Goal: Task Accomplishment & Management: Use online tool/utility

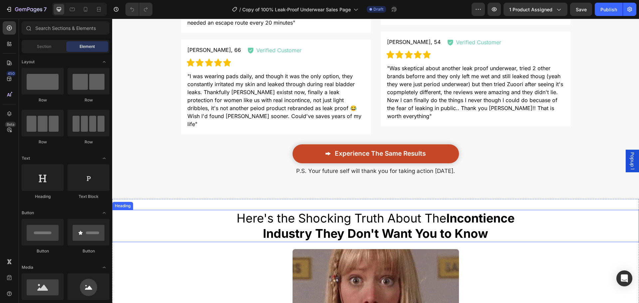
scroll to position [666, 0]
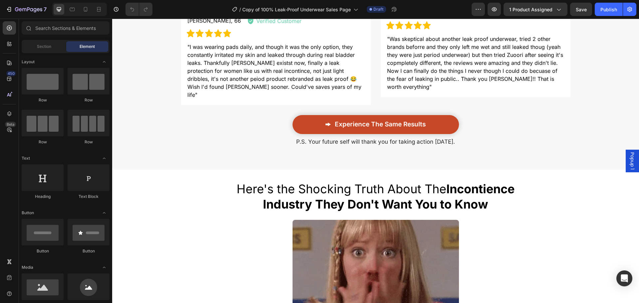
click at [626, 163] on div "Popup 1" at bounding box center [632, 161] width 13 height 23
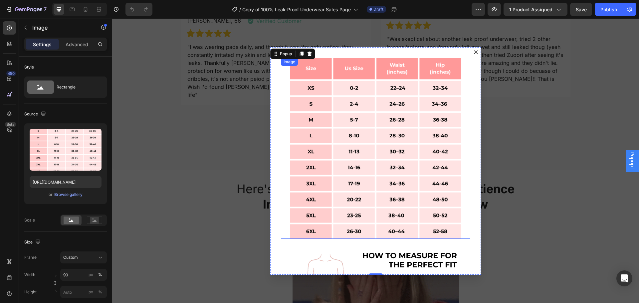
click at [380, 119] on img "Dialog body" at bounding box center [375, 148] width 171 height 181
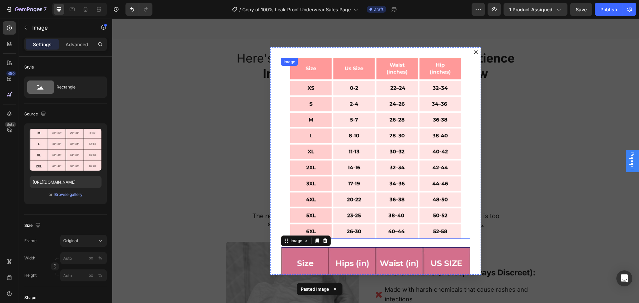
click at [409, 111] on img "Dialog body" at bounding box center [375, 148] width 171 height 181
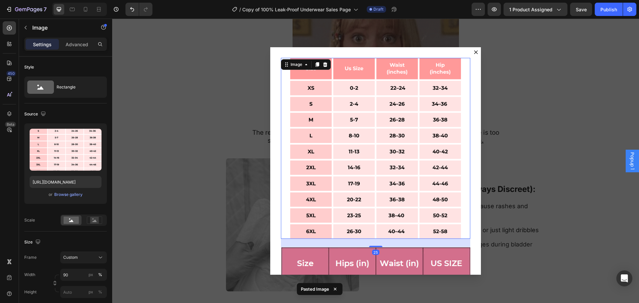
scroll to position [831, 0]
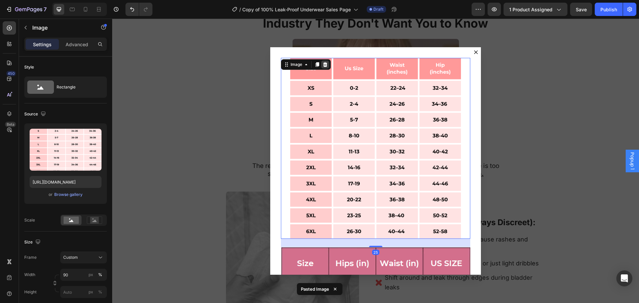
click at [327, 65] on div "Dialog body" at bounding box center [325, 65] width 8 height 8
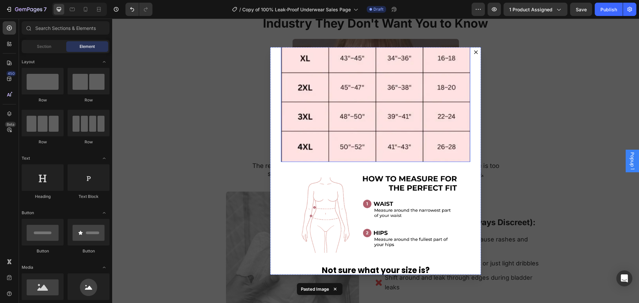
scroll to position [233, 0]
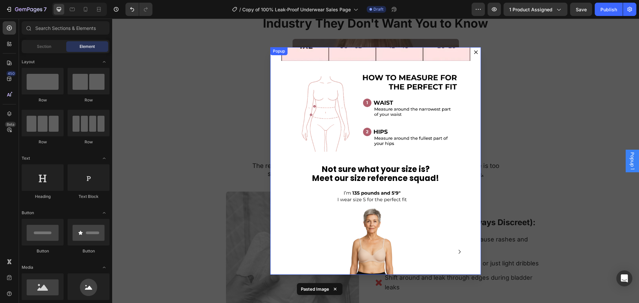
click at [431, 173] on div "Image Image Not sure what your size is? Meet our size reference squad! Heading …" at bounding box center [375, 161] width 211 height 228
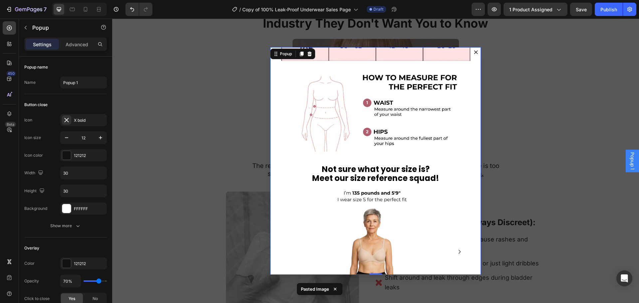
click at [414, 173] on strong "Meet our size reference squad!" at bounding box center [375, 178] width 127 height 11
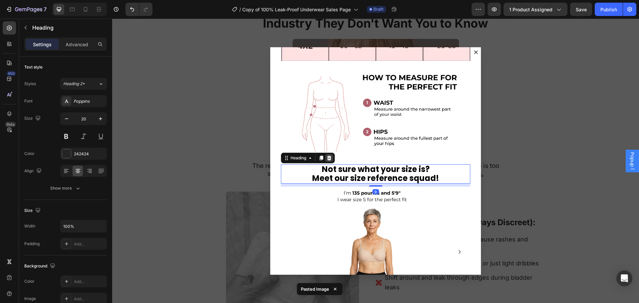
click at [325, 154] on div "Dialog body" at bounding box center [329, 158] width 8 height 8
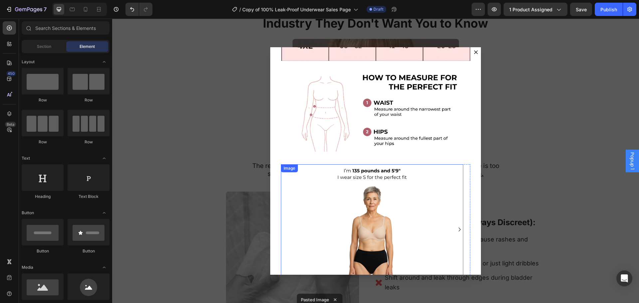
click at [351, 170] on img "Dialog body" at bounding box center [372, 230] width 91 height 131
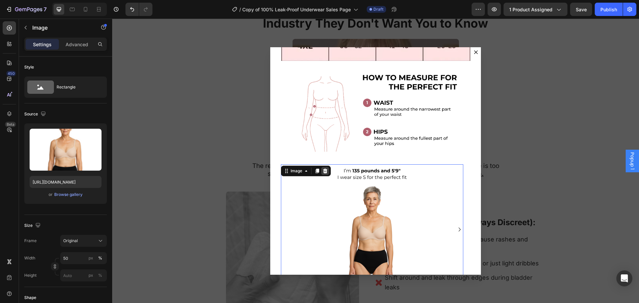
click at [326, 169] on icon "Dialog body" at bounding box center [325, 171] width 5 height 5
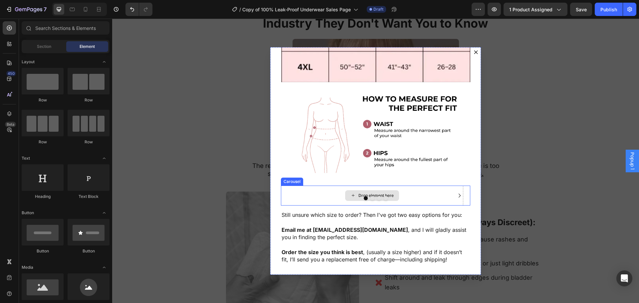
scroll to position [266, 0]
click at [378, 186] on div "Drop element here" at bounding box center [372, 196] width 183 height 20
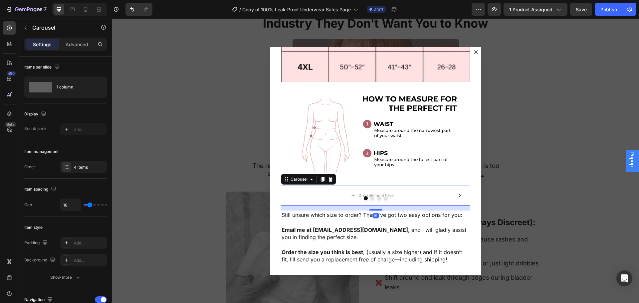
click at [331, 177] on icon "Dialog body" at bounding box center [330, 179] width 5 height 5
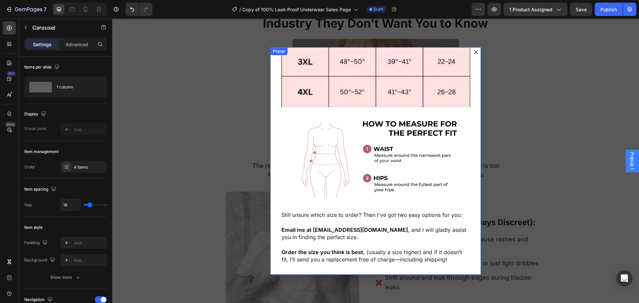
scroll to position [175, 0]
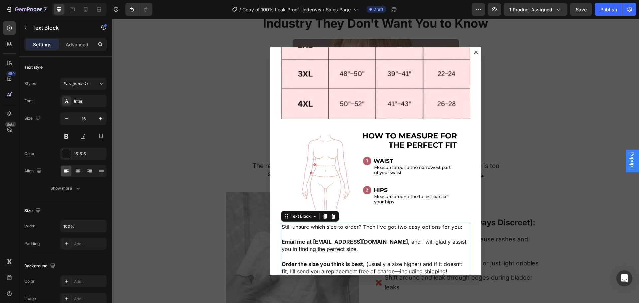
click at [359, 224] on span "Still unsure which size to order? Then I've got two easy options for you:" at bounding box center [372, 227] width 181 height 7
click at [372, 148] on img "Dialog body" at bounding box center [375, 171] width 171 height 87
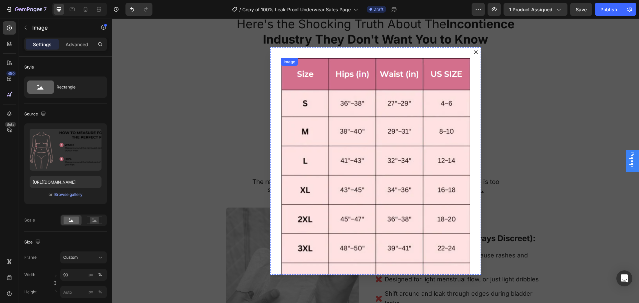
scroll to position [680, 0]
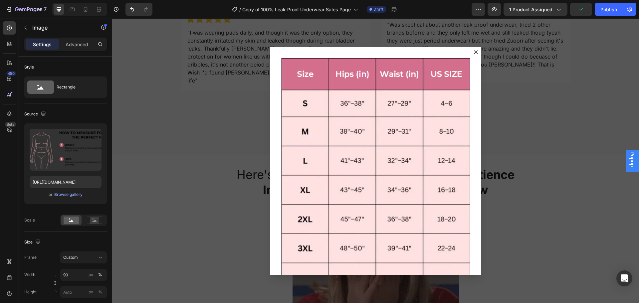
click at [92, 12] on div at bounding box center [79, 9] width 55 height 13
click at [90, 11] on div at bounding box center [85, 9] width 11 height 11
type input "98"
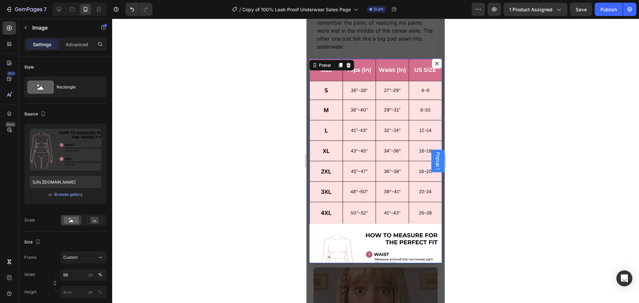
click at [435, 65] on icon "Dialog content" at bounding box center [437, 64] width 4 height 4
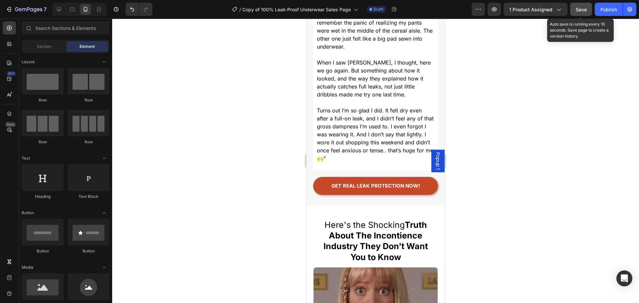
click at [587, 11] on span "Save" at bounding box center [581, 10] width 11 height 6
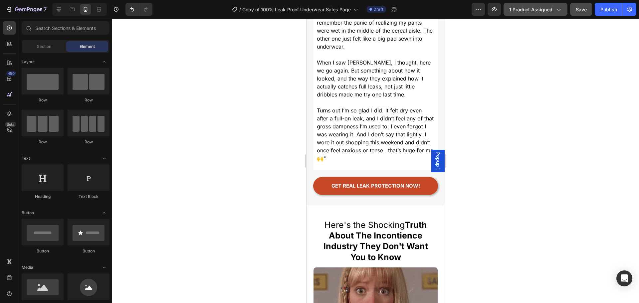
click at [531, 10] on span "1 product assigned" at bounding box center [531, 9] width 43 height 7
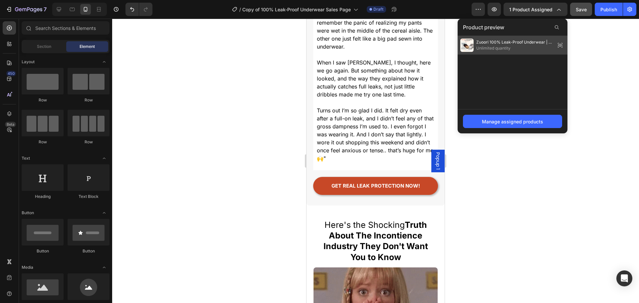
click at [502, 39] on div "Zuoori 100% Leak-Proof Underwear | 5-Pack Unlimited quantity" at bounding box center [507, 45] width 93 height 13
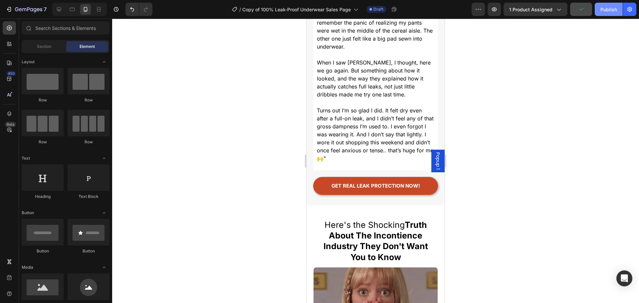
click at [601, 15] on button "Publish" at bounding box center [609, 9] width 28 height 13
drag, startPoint x: 517, startPoint y: 48, endPoint x: 513, endPoint y: 51, distance: 4.3
click at [517, 48] on div at bounding box center [375, 161] width 527 height 285
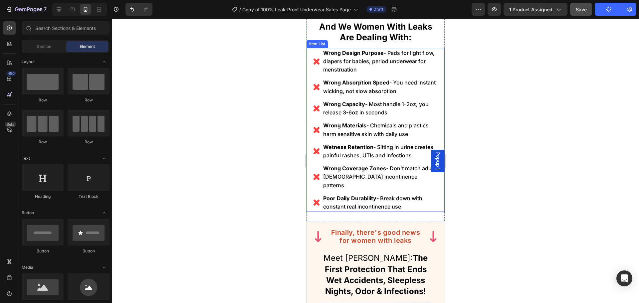
scroll to position [2016, 0]
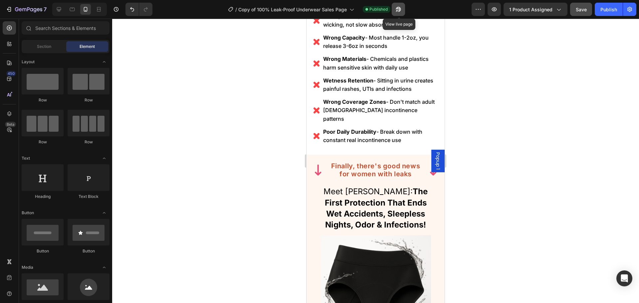
click at [397, 15] on button "button" at bounding box center [398, 9] width 13 height 13
click at [20, 15] on button "7" at bounding box center [26, 9] width 47 height 13
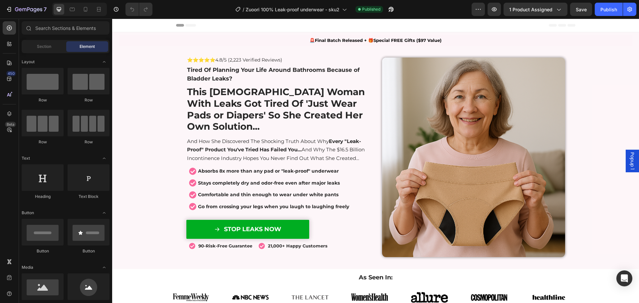
drag, startPoint x: 610, startPoint y: 27, endPoint x: 412, endPoint y: 21, distance: 197.6
click at [393, 7] on icon "button" at bounding box center [391, 9] width 7 height 7
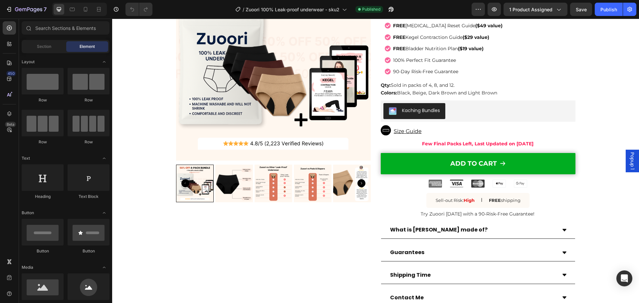
scroll to position [3201, 0]
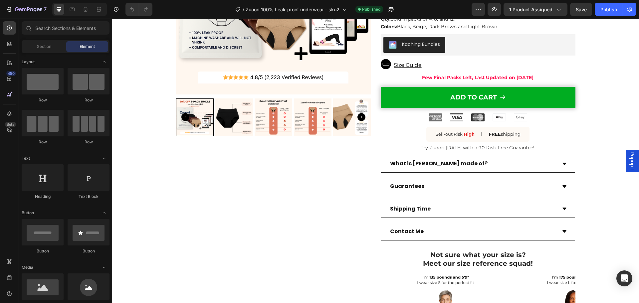
click at [630, 161] on span "Popup 1" at bounding box center [633, 161] width 7 height 17
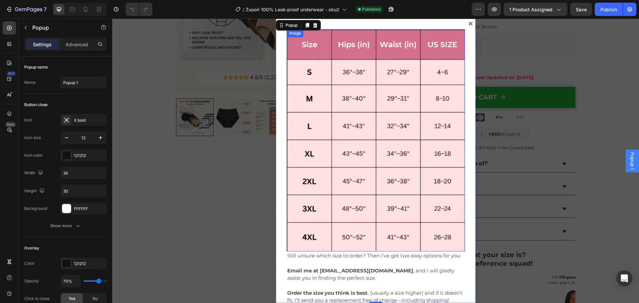
click at [404, 137] on img "Dialog body" at bounding box center [376, 140] width 179 height 222
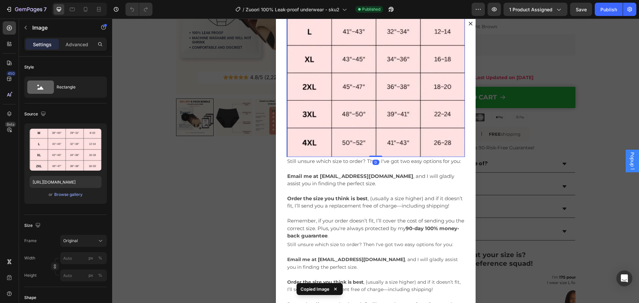
scroll to position [135, 0]
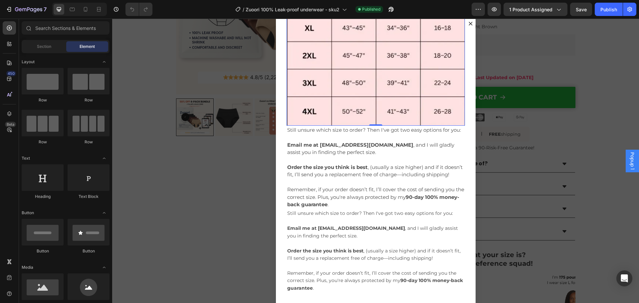
click at [234, 29] on div "Backdrop" at bounding box center [375, 161] width 527 height 285
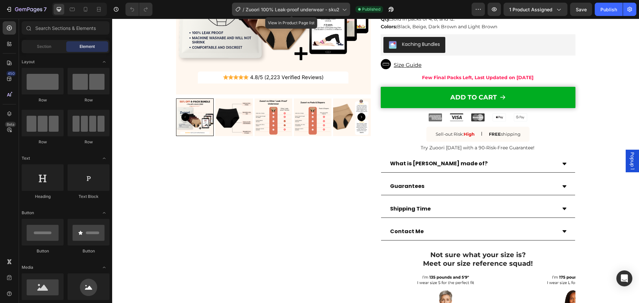
click at [342, 11] on icon at bounding box center [344, 9] width 7 height 7
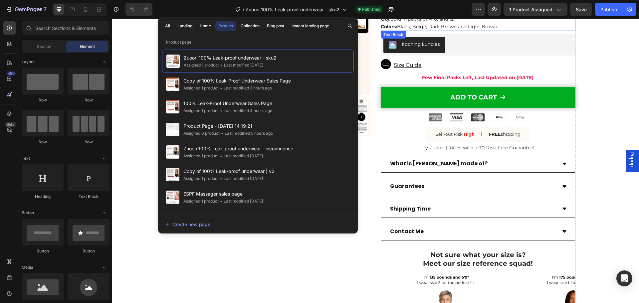
click at [407, 24] on span "Colors: Black, Beige, Dark Brown and Light Brown" at bounding box center [439, 27] width 117 height 6
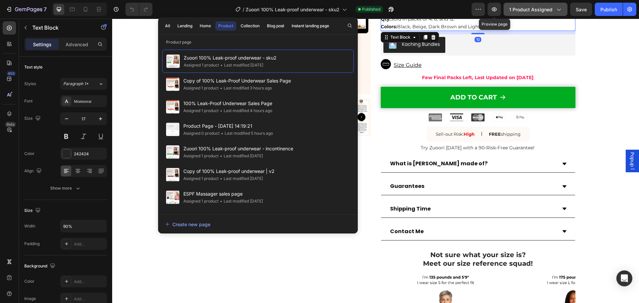
click at [534, 10] on span "1 product assigned" at bounding box center [531, 9] width 43 height 7
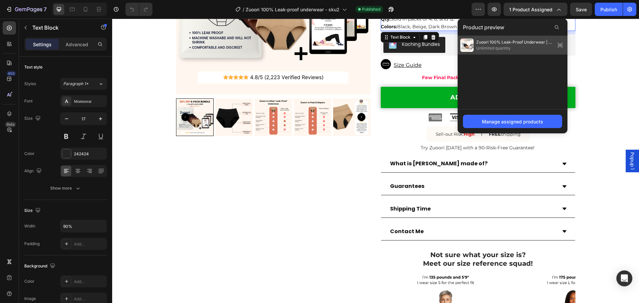
drag, startPoint x: 514, startPoint y: 47, endPoint x: 401, endPoint y: 28, distance: 113.8
click at [514, 47] on span "Unlimited quantity" at bounding box center [515, 48] width 77 height 6
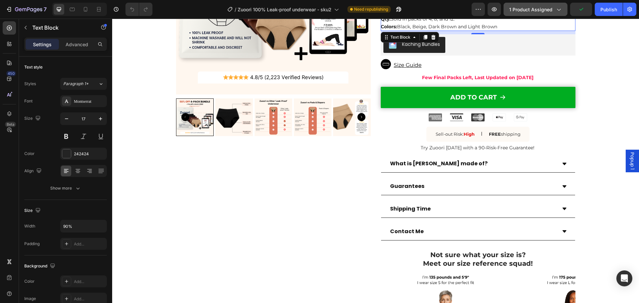
click at [564, 9] on button "1 product assigned" at bounding box center [536, 9] width 64 height 13
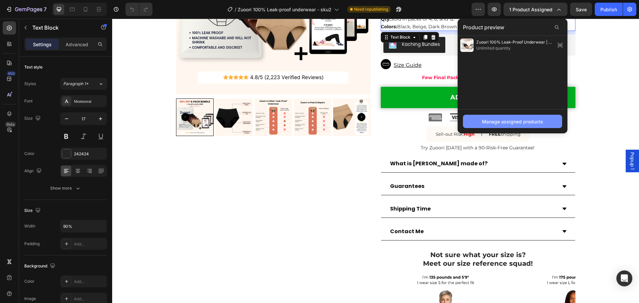
click at [514, 125] on div "Manage assigned products" at bounding box center [512, 121] width 61 height 7
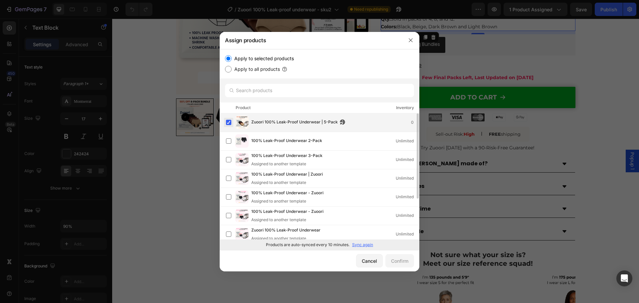
click at [228, 123] on label at bounding box center [228, 122] width 5 height 5
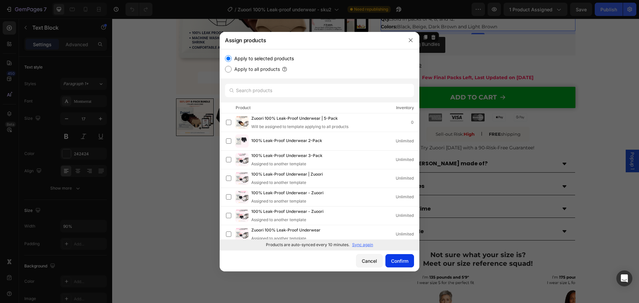
click at [398, 261] on div "Confirm" at bounding box center [399, 261] width 17 height 7
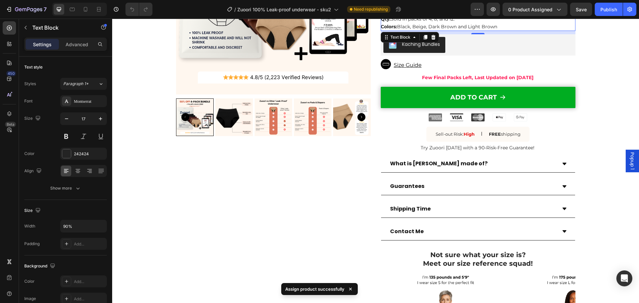
click at [489, 20] on p "Qty: Sold in packs of 4, 8, and 12." at bounding box center [468, 19] width 175 height 8
click at [490, 15] on button "button" at bounding box center [493, 9] width 13 height 13
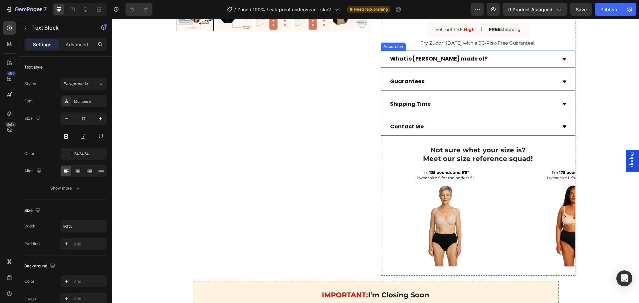
scroll to position [3334, 0]
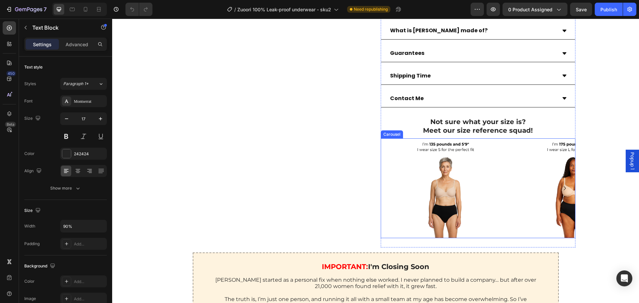
click at [564, 190] on icon "Carousel Next Arrow" at bounding box center [565, 189] width 8 height 8
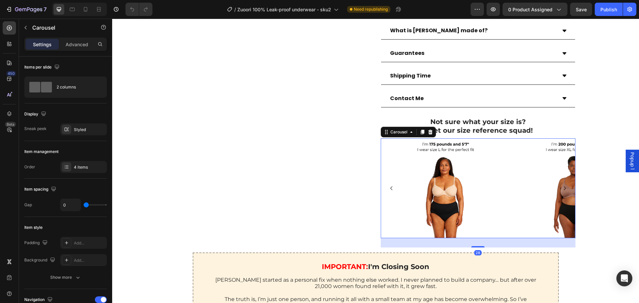
click at [564, 190] on icon "Carousel Next Arrow" at bounding box center [565, 189] width 2 height 4
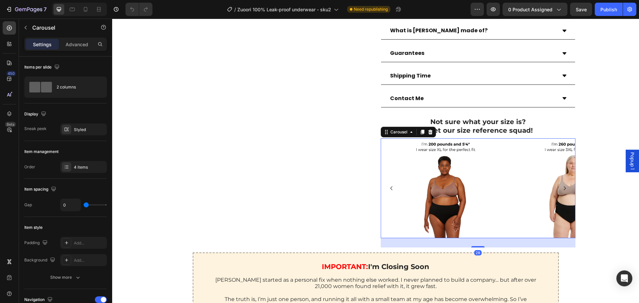
click at [562, 190] on icon "Carousel Next Arrow" at bounding box center [565, 189] width 8 height 8
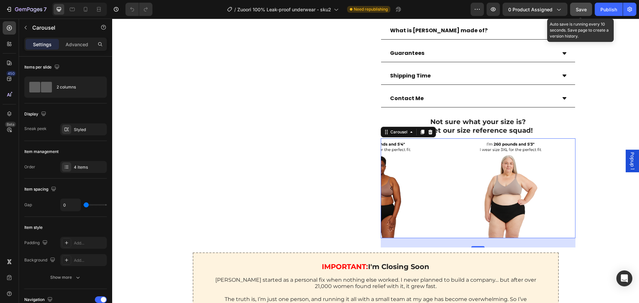
click at [584, 13] on button "Save" at bounding box center [582, 9] width 22 height 13
